Goal: Information Seeking & Learning: Compare options

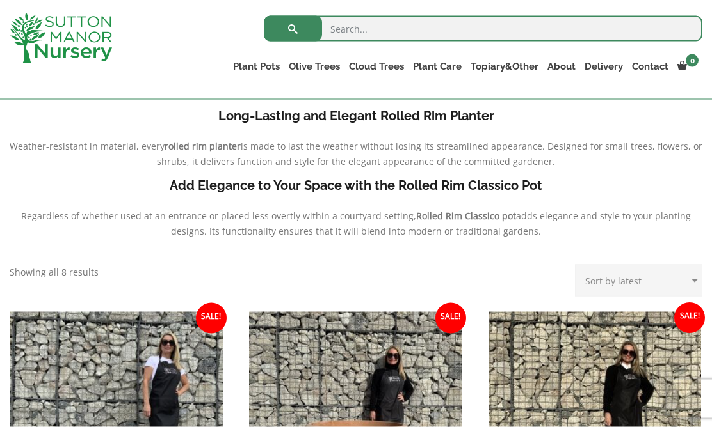
scroll to position [367, 0]
click at [0, 0] on link "Resin Bonded Pots" at bounding box center [0, 0] width 0 height 0
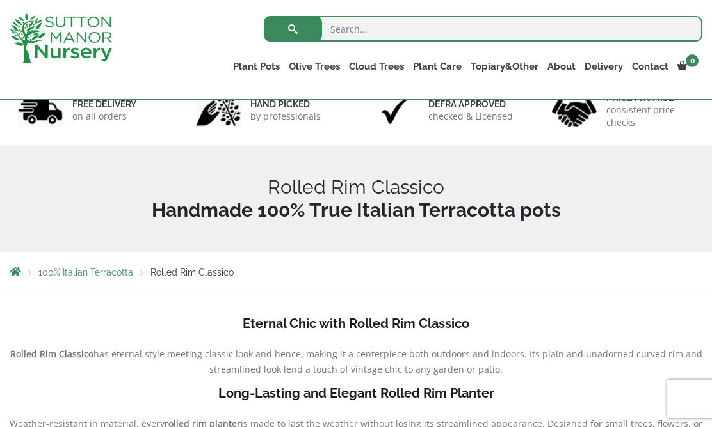
scroll to position [86, 0]
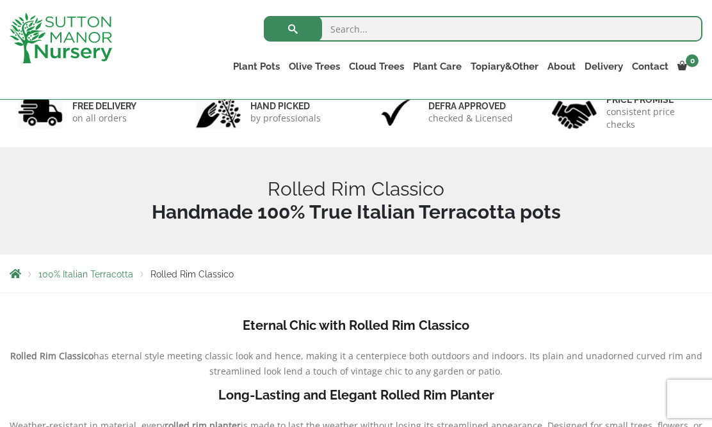
click at [0, 0] on ul "Resin Bonded Pots The Amalfi Pots The Milan Pots The Capri Pots The Brunello Po…" at bounding box center [0, 0] width 0 height 0
click at [0, 0] on link "100% Italian Terracotta" at bounding box center [0, 0] width 0 height 0
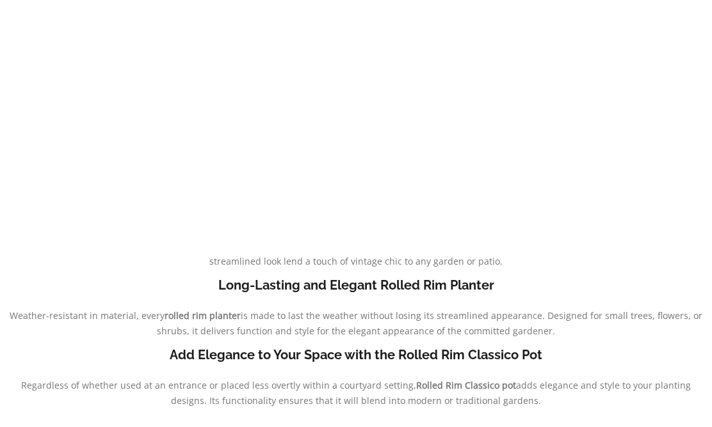
scroll to position [0, 0]
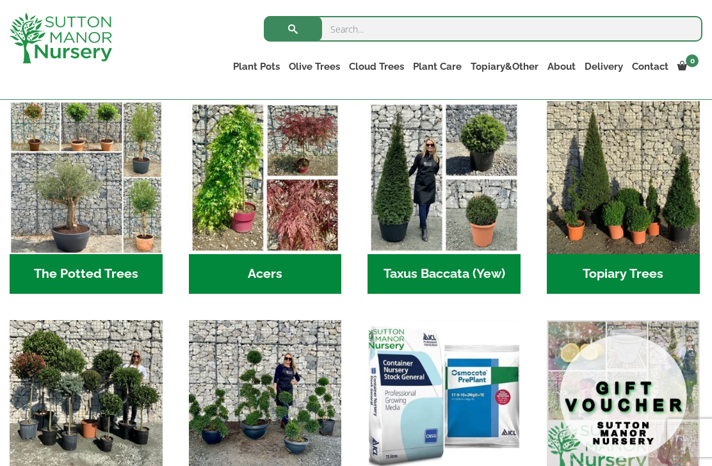
scroll to position [886, 0]
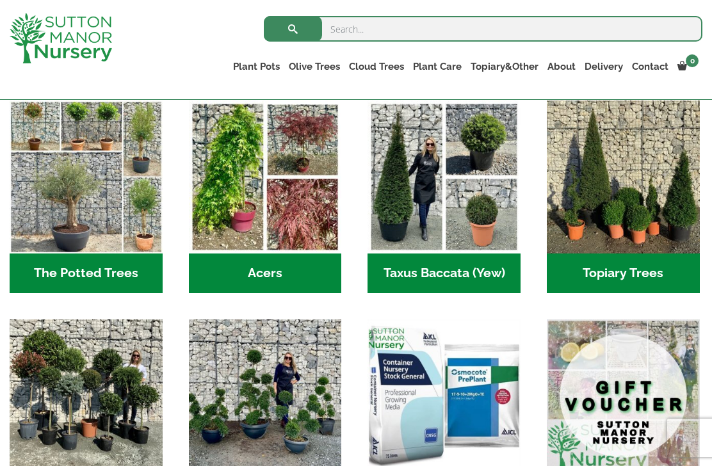
click at [123, 196] on img "Visit product category The Potted Trees" at bounding box center [86, 176] width 153 height 153
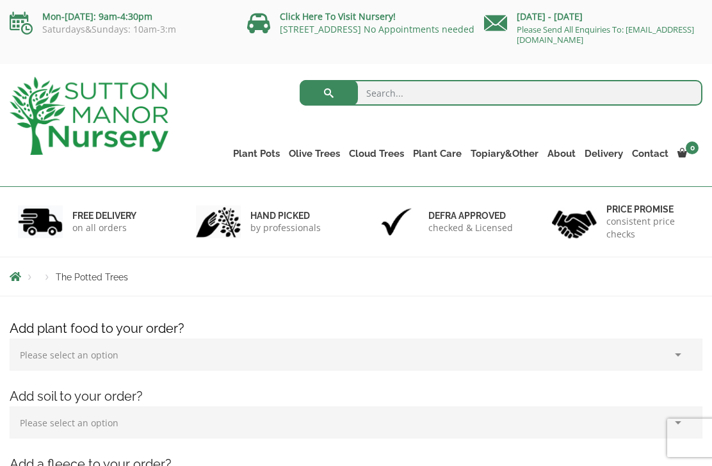
click at [0, 0] on link "The Old Stone Pots" at bounding box center [0, 0] width 0 height 0
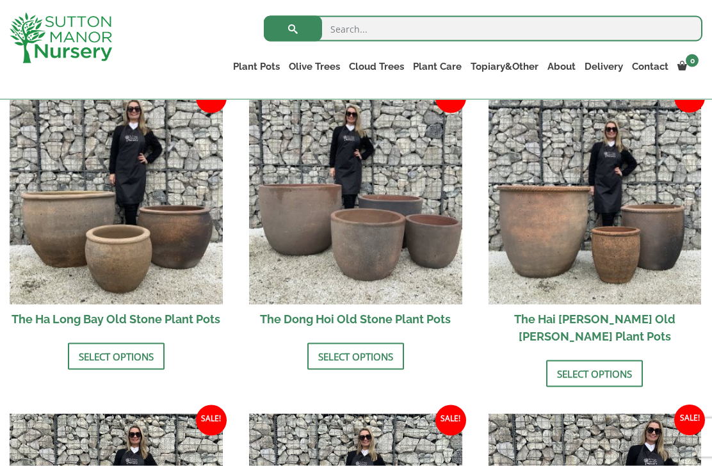
scroll to position [459, 0]
click at [563, 256] on img at bounding box center [594, 197] width 213 height 213
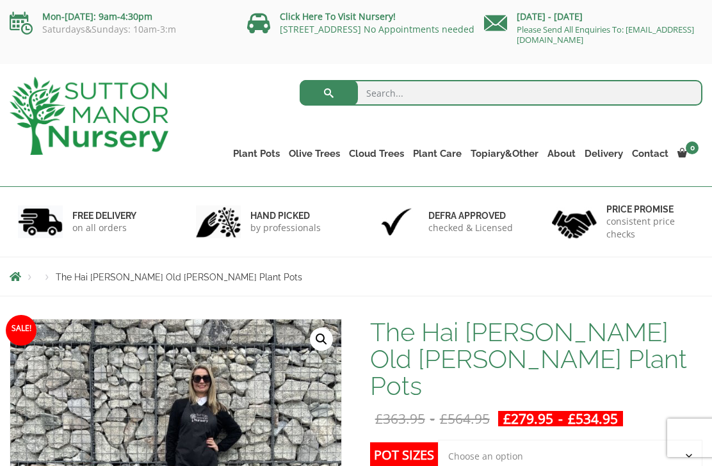
click at [0, 0] on link "Wabi-Sabi" at bounding box center [0, 0] width 0 height 0
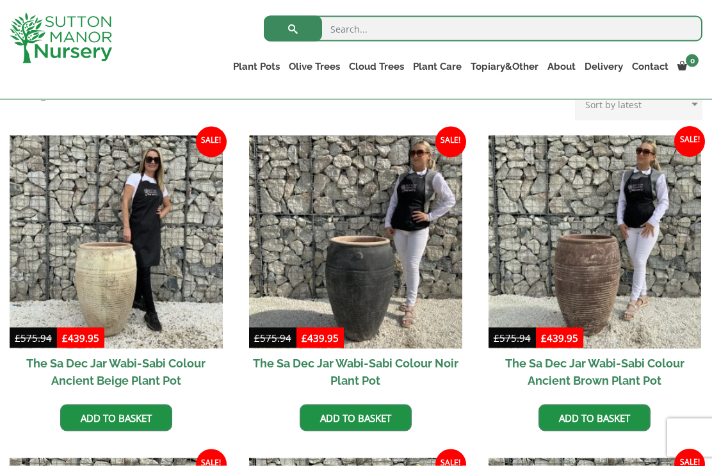
scroll to position [292, 0]
click at [0, 0] on link "The Iron Stone Pots" at bounding box center [0, 0] width 0 height 0
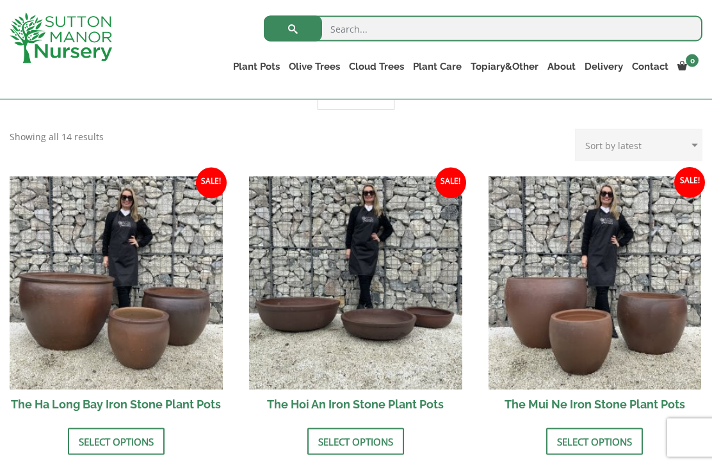
scroll to position [381, 0]
click at [604, 437] on link "Select options" at bounding box center [594, 440] width 97 height 27
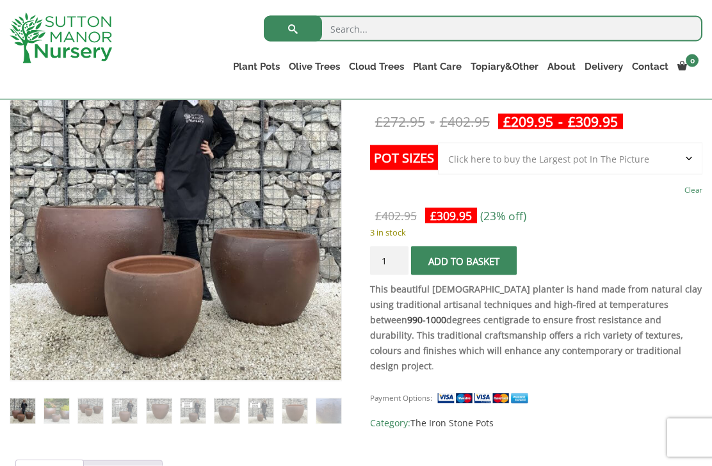
scroll to position [248, 0]
click at [68, 402] on img at bounding box center [56, 410] width 25 height 25
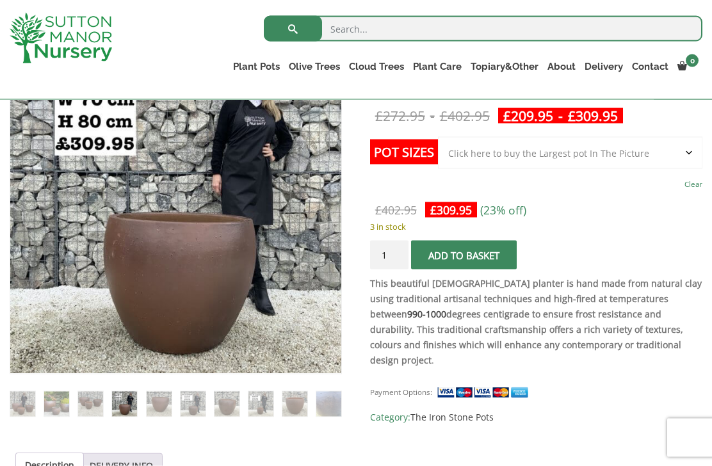
scroll to position [253, 0]
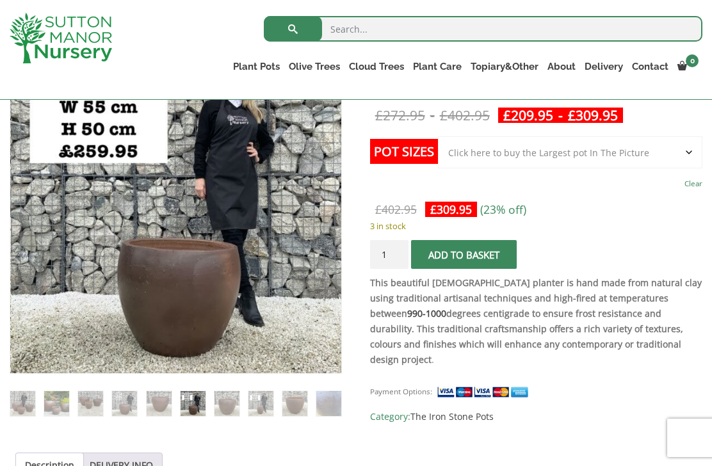
click at [237, 397] on img at bounding box center [226, 403] width 25 height 25
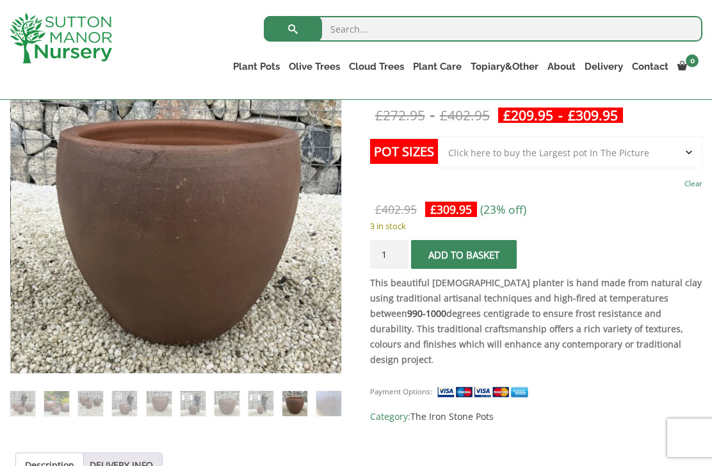
click at [340, 399] on img at bounding box center [328, 403] width 25 height 25
click at [340, 406] on img at bounding box center [328, 403] width 25 height 25
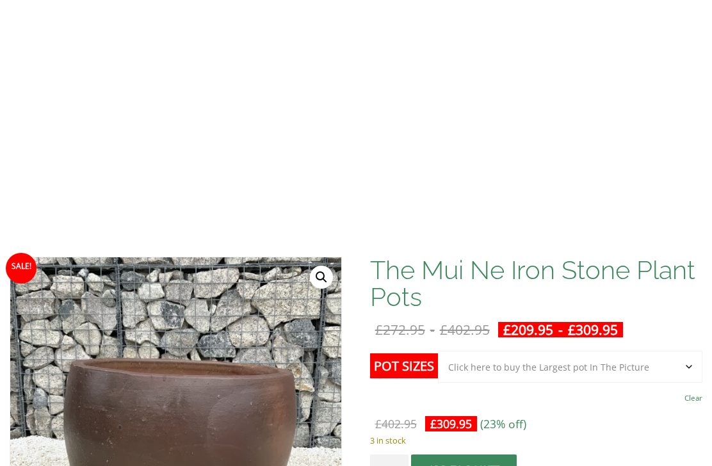
scroll to position [0, 0]
